Goal: Task Accomplishment & Management: Manage account settings

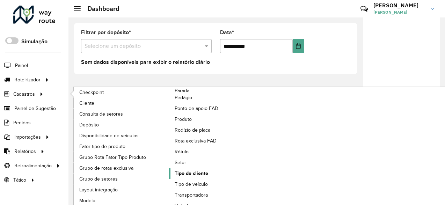
click at [190, 168] on link "Tipo de cliente" at bounding box center [217, 173] width 96 height 10
click at [191, 172] on span "Tipo de cliente" at bounding box center [192, 173] width 34 height 7
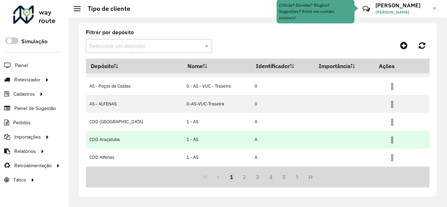
scroll to position [14, 0]
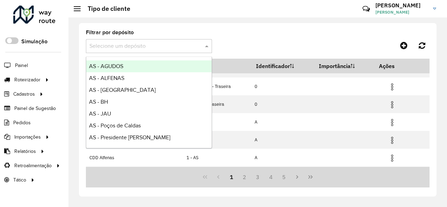
click at [203, 46] on div at bounding box center [149, 46] width 126 height 9
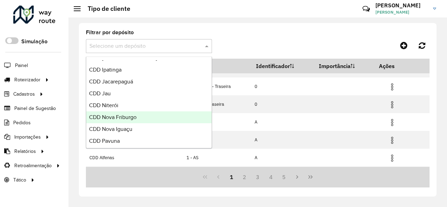
scroll to position [210, 0]
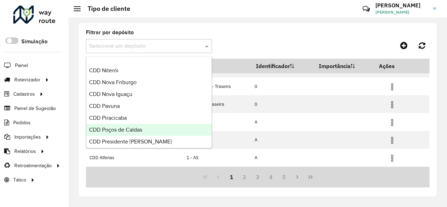
click at [170, 126] on div "CDD Poços de Caldas" at bounding box center [148, 130] width 125 height 12
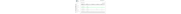
scroll to position [83, 0]
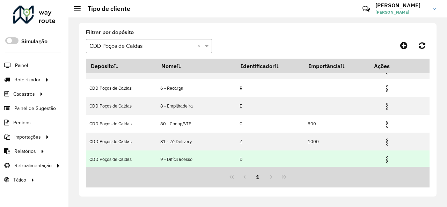
click at [385, 160] on img at bounding box center [387, 160] width 8 height 8
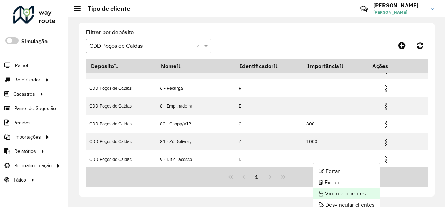
click at [360, 191] on li "Vincular clientes" at bounding box center [346, 193] width 67 height 11
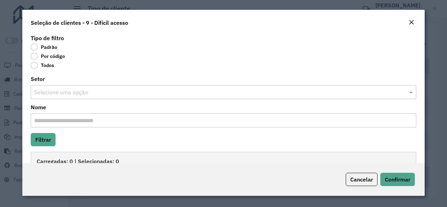
click at [36, 56] on label "Por código" at bounding box center [48, 56] width 34 height 7
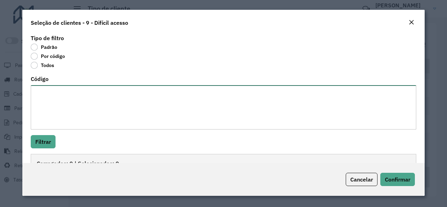
click at [129, 123] on textarea "Código" at bounding box center [224, 107] width 386 height 44
type textarea "******** ******** ******** ********"
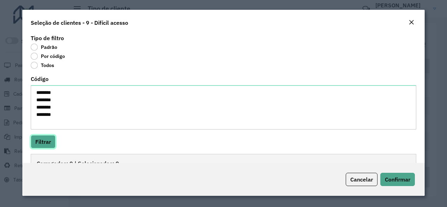
click at [47, 141] on button "Filtrar" at bounding box center [43, 141] width 25 height 13
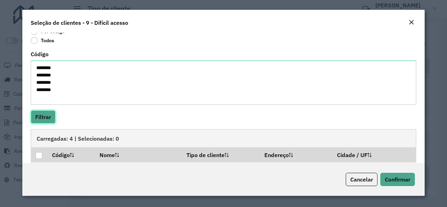
scroll to position [89, 0]
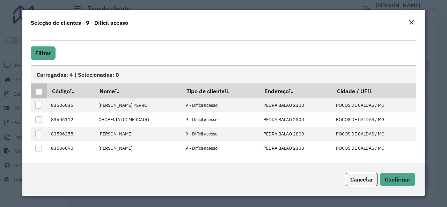
click at [38, 94] on div at bounding box center [39, 91] width 7 height 7
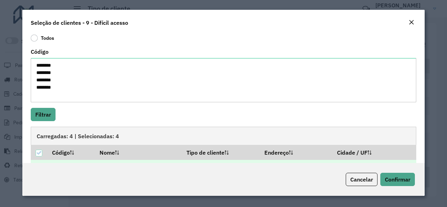
scroll to position [0, 0]
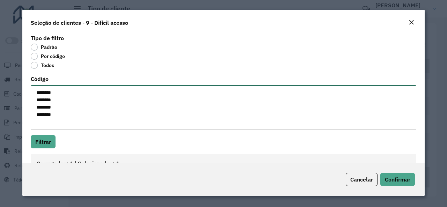
drag, startPoint x: 37, startPoint y: 92, endPoint x: 63, endPoint y: 116, distance: 35.4
click at [60, 114] on textarea "******** ******** ******** ********" at bounding box center [224, 107] width 386 height 44
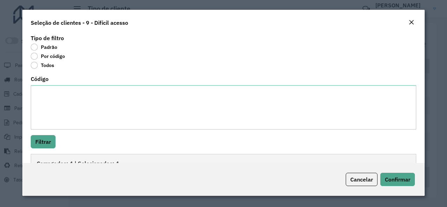
click at [414, 27] on div "Close" at bounding box center [412, 23] width 6 height 8
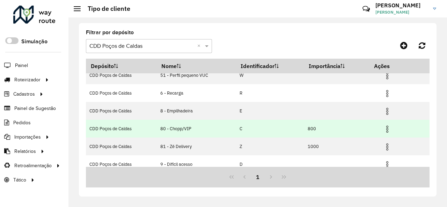
scroll to position [83, 0]
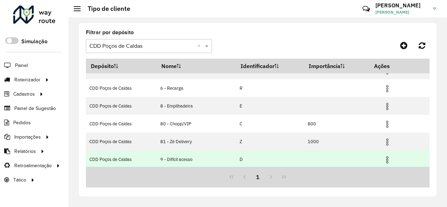
click at [388, 157] on img at bounding box center [387, 160] width 8 height 8
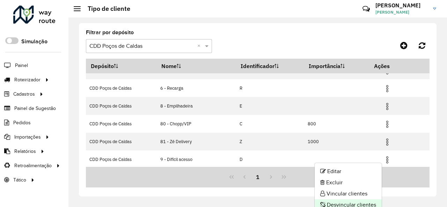
click at [362, 203] on li "Desvincular clientes" at bounding box center [348, 205] width 67 height 11
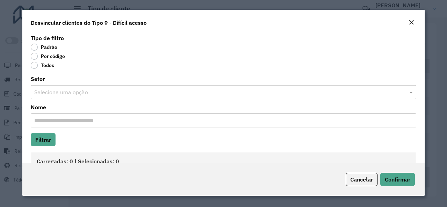
click at [35, 58] on label "Por código" at bounding box center [48, 56] width 34 height 7
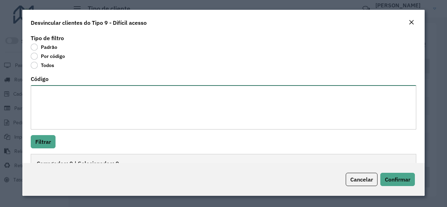
paste textarea "******** ******** ******** ********"
type textarea "******** ******** ******** ********"
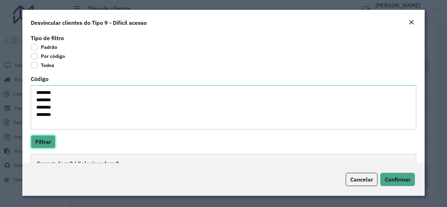
click at [47, 140] on button "Filtrar" at bounding box center [43, 141] width 25 height 13
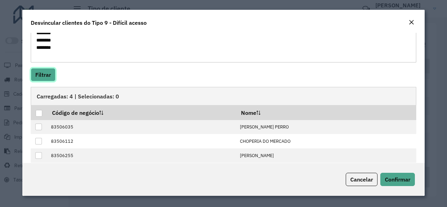
scroll to position [89, 0]
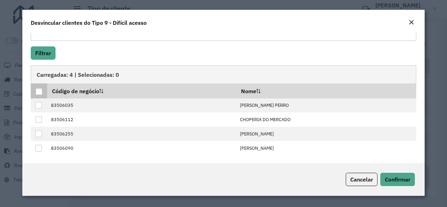
click at [41, 92] on div at bounding box center [39, 91] width 7 height 7
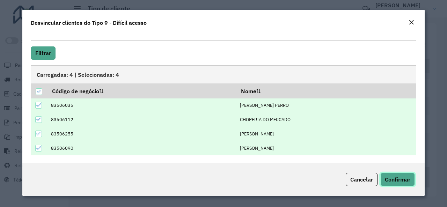
click at [386, 179] on span "Confirmar" at bounding box center [398, 179] width 26 height 7
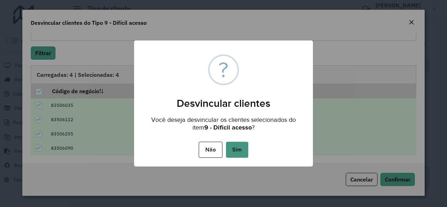
click at [244, 152] on button "Sim" at bounding box center [237, 150] width 22 height 16
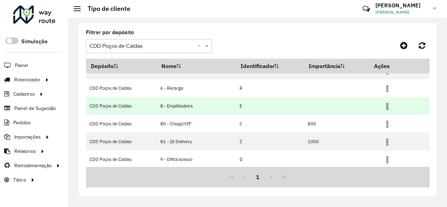
click at [386, 103] on img at bounding box center [387, 106] width 8 height 8
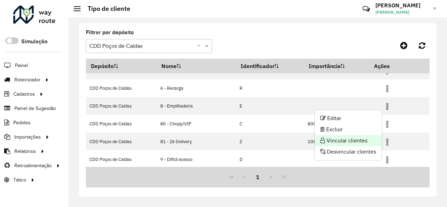
click at [363, 140] on li "Vincular clientes" at bounding box center [348, 140] width 67 height 11
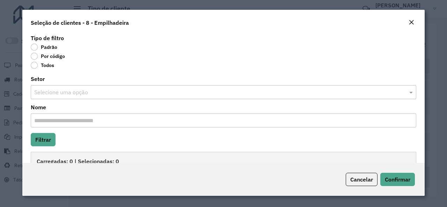
click at [38, 58] on label "Por código" at bounding box center [48, 56] width 34 height 7
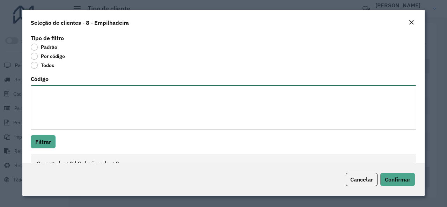
click at [54, 88] on textarea "Código" at bounding box center [224, 107] width 386 height 44
type textarea "******** ********"
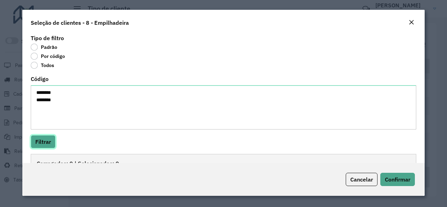
click at [49, 139] on button "Filtrar" at bounding box center [43, 141] width 25 height 13
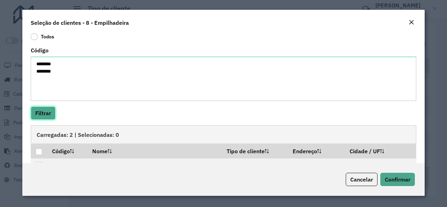
scroll to position [60, 0]
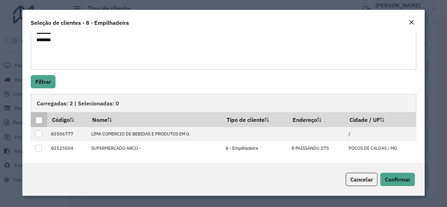
click at [41, 120] on div at bounding box center [39, 120] width 7 height 7
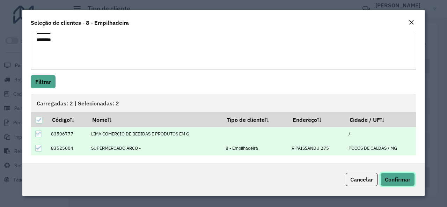
click at [396, 182] on span "Confirmar" at bounding box center [398, 179] width 26 height 7
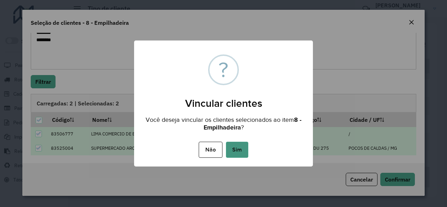
click at [239, 152] on button "Sim" at bounding box center [237, 150] width 22 height 16
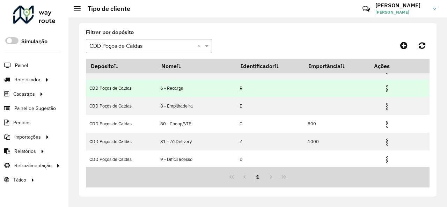
click at [386, 88] on img at bounding box center [387, 89] width 8 height 8
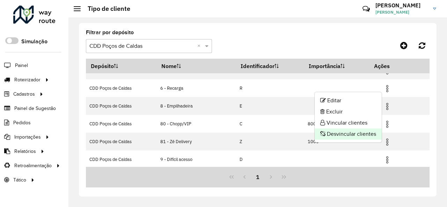
click at [358, 136] on li "Desvincular clientes" at bounding box center [348, 134] width 67 height 11
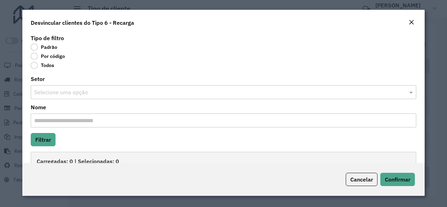
click at [34, 56] on label "Por código" at bounding box center [48, 56] width 34 height 7
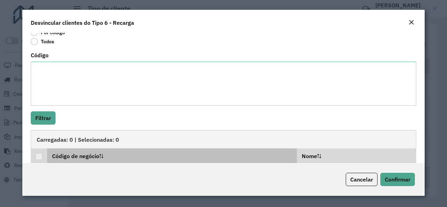
scroll to position [35, 0]
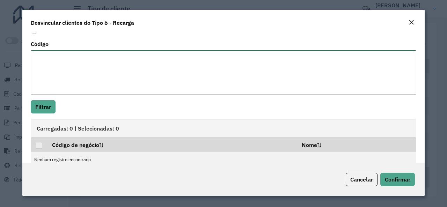
click at [121, 71] on textarea "Código" at bounding box center [224, 72] width 386 height 44
type textarea "********"
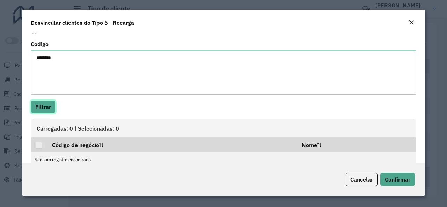
click at [42, 107] on button "Filtrar" at bounding box center [43, 106] width 25 height 13
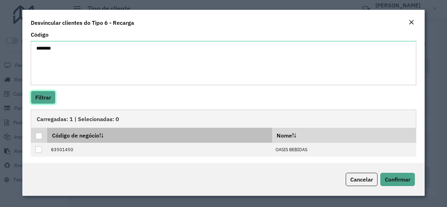
scroll to position [46, 0]
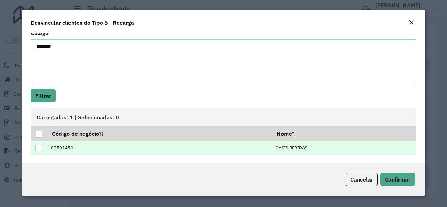
click at [38, 149] on div at bounding box center [38, 148] width 7 height 7
click at [387, 175] on button "Confirmar" at bounding box center [398, 179] width 35 height 13
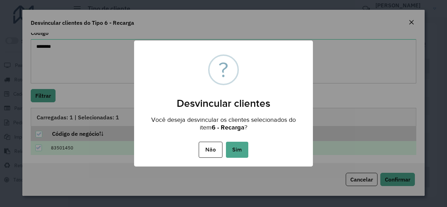
click at [238, 154] on button "Sim" at bounding box center [237, 150] width 22 height 16
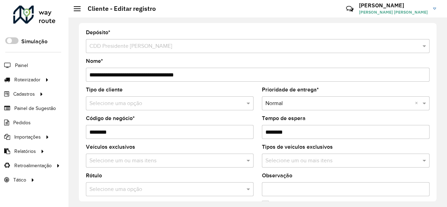
scroll to position [175, 0]
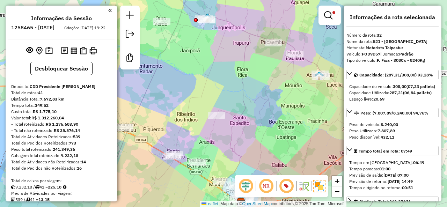
select select "**********"
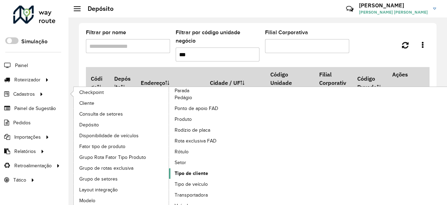
click at [188, 170] on span "Tipo de cliente" at bounding box center [192, 173] width 34 height 7
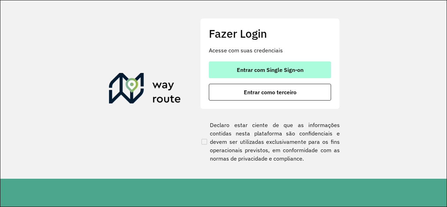
click at [261, 72] on span "Entrar com Single Sign-on" at bounding box center [270, 70] width 67 height 6
click at [255, 69] on span "Entrar com Single Sign-on" at bounding box center [270, 70] width 67 height 6
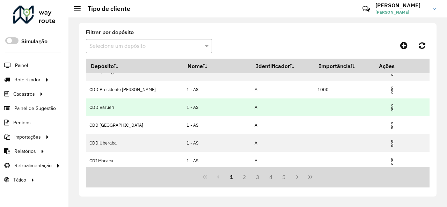
scroll to position [118, 0]
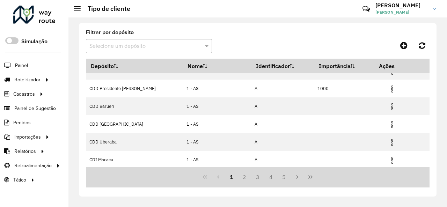
click at [166, 46] on input "text" at bounding box center [141, 46] width 105 height 8
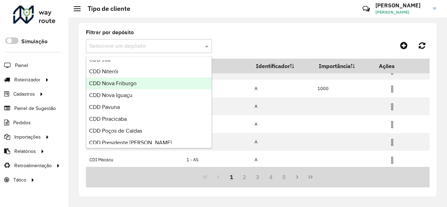
scroll to position [210, 0]
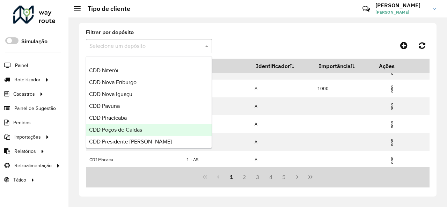
click at [135, 130] on span "CDD Poços de Caldas" at bounding box center [115, 130] width 53 height 6
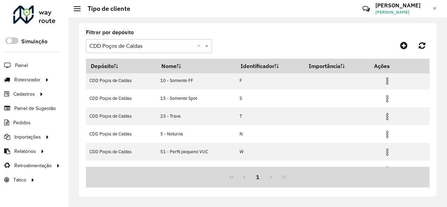
scroll to position [0, 0]
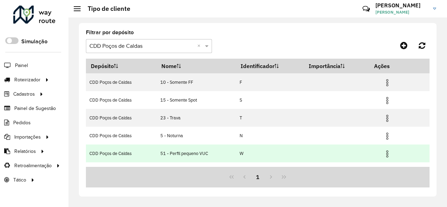
click at [386, 153] on img at bounding box center [387, 154] width 8 height 8
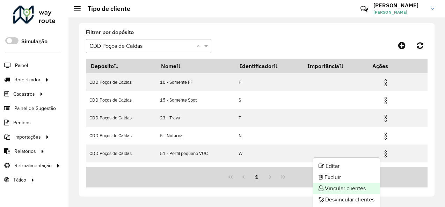
click at [363, 187] on li "Vincular clientes" at bounding box center [346, 188] width 67 height 11
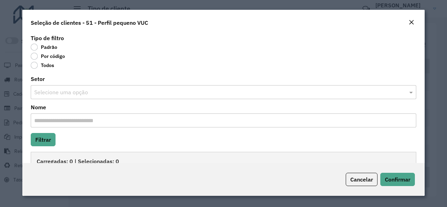
click at [37, 56] on label "Por código" at bounding box center [48, 56] width 34 height 7
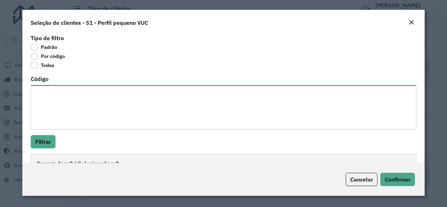
click at [128, 117] on textarea "Código" at bounding box center [224, 107] width 386 height 44
click at [41, 128] on textarea "**** **** **** **** **** **** ****" at bounding box center [223, 107] width 384 height 44
click at [50, 124] on textarea "**** **** **** **** **** **** ****" at bounding box center [223, 107] width 384 height 44
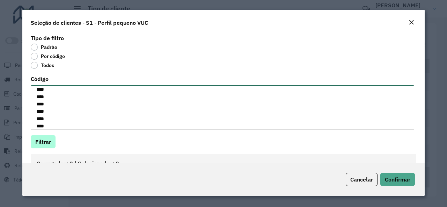
type textarea "**** **** **** **** **** **** **** **** **** **** ****"
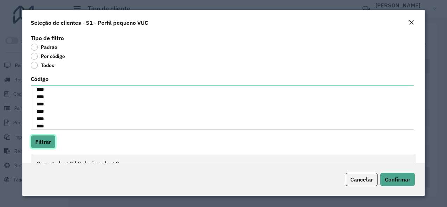
click at [39, 139] on button "Filtrar" at bounding box center [43, 141] width 25 height 13
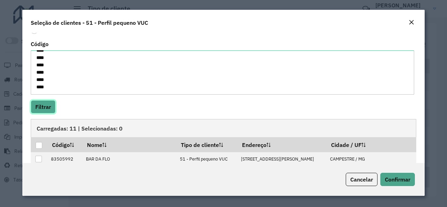
scroll to position [125, 0]
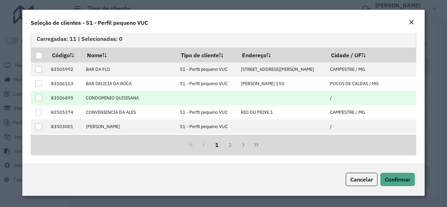
click at [40, 97] on div at bounding box center [38, 98] width 7 height 7
click at [231, 145] on button "2" at bounding box center [230, 144] width 13 height 13
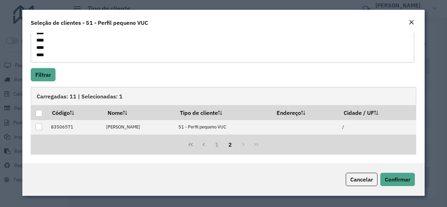
scroll to position [66, 0]
click at [218, 145] on button "1" at bounding box center [216, 145] width 13 height 13
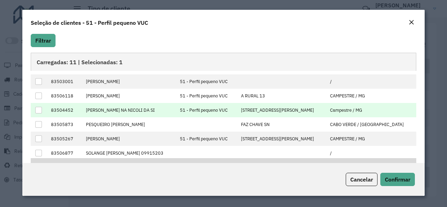
scroll to position [69, 0]
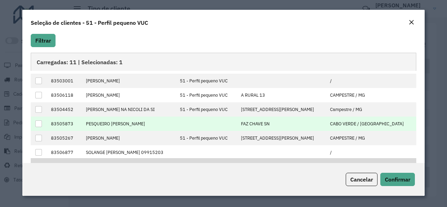
click at [41, 122] on div at bounding box center [38, 124] width 7 height 7
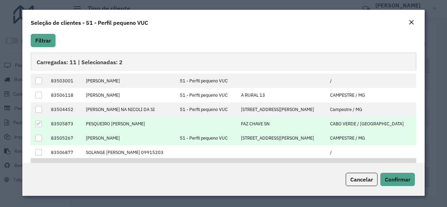
scroll to position [125, 0]
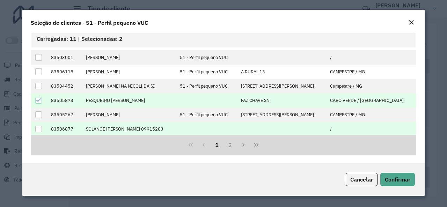
click at [39, 127] on div at bounding box center [38, 129] width 7 height 7
click at [226, 147] on button "2" at bounding box center [230, 144] width 13 height 13
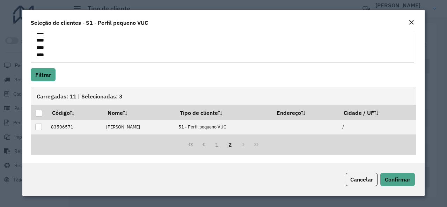
scroll to position [66, 0]
click at [399, 176] on span "Confirmar" at bounding box center [398, 179] width 26 height 7
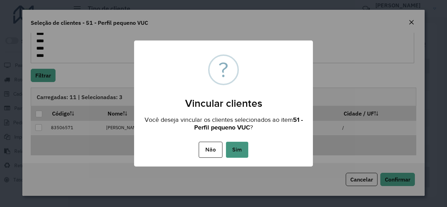
click at [234, 148] on button "Sim" at bounding box center [237, 150] width 22 height 16
